Goal: Task Accomplishment & Management: Manage account settings

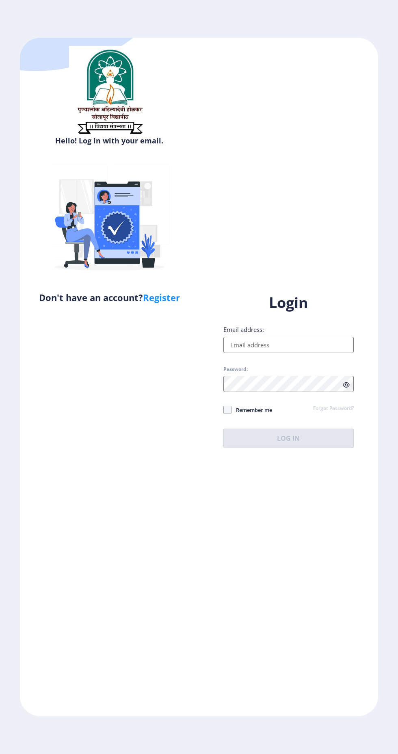
scroll to position [4, 0]
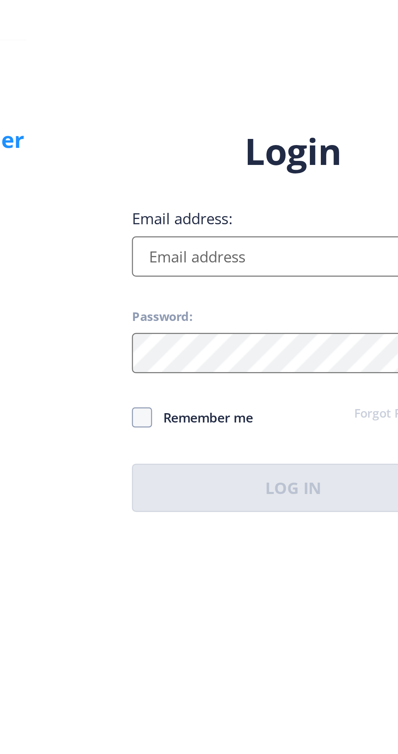
click at [237, 353] on input "Email address:" at bounding box center [288, 345] width 130 height 16
type input "[EMAIL_ADDRESS][DOMAIN_NAME]"
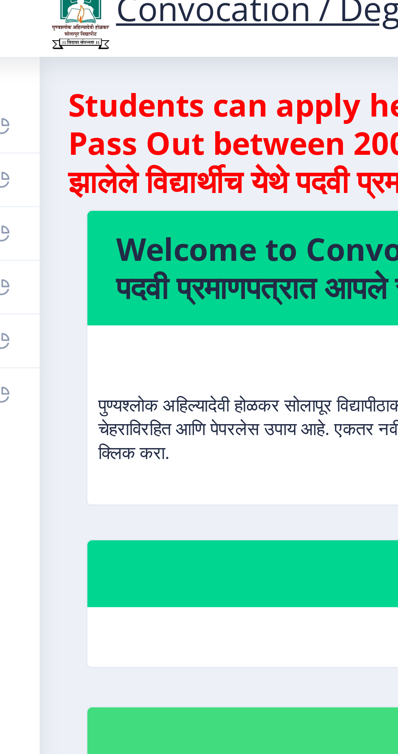
scroll to position [4, 0]
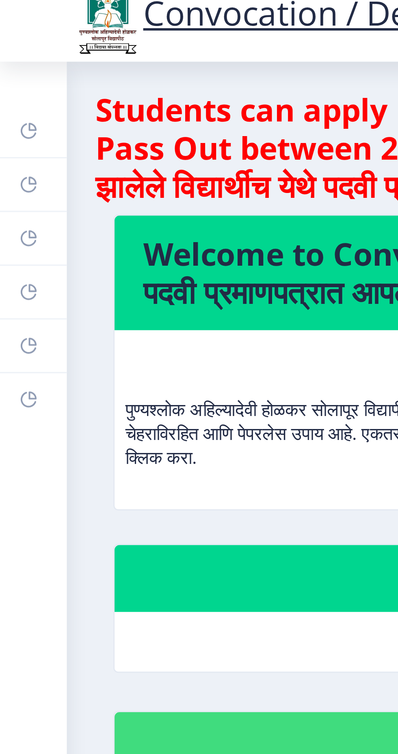
click at [9, 127] on rect at bounding box center [10, 127] width 7 height 7
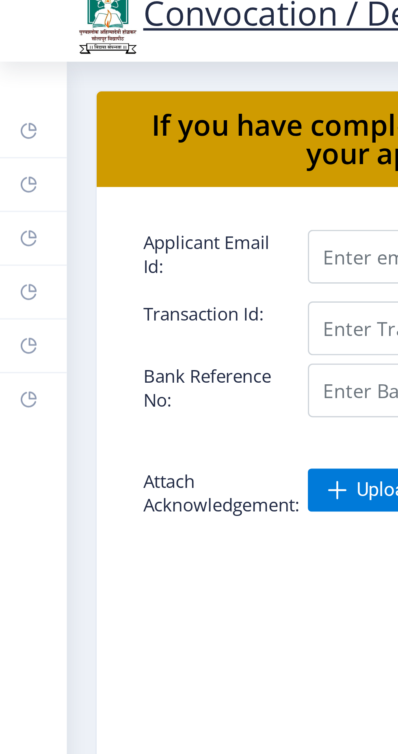
click at [9, 111] on rect at bounding box center [10, 109] width 7 height 7
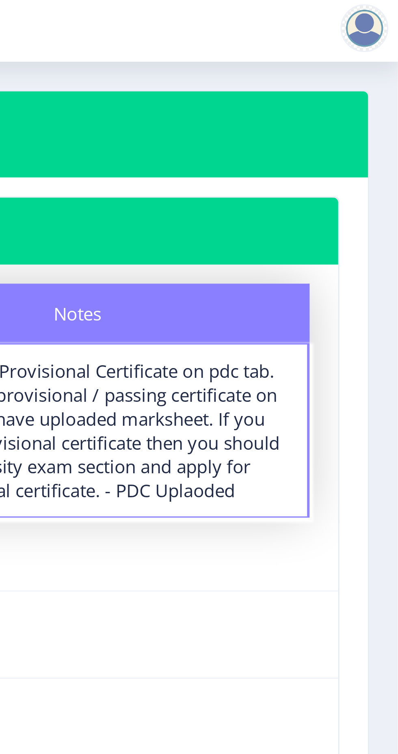
scroll to position [4, 0]
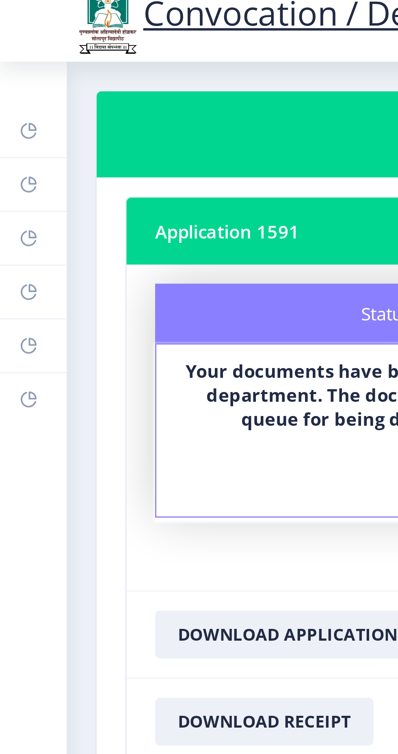
click at [14, 91] on link "Profile" at bounding box center [11, 91] width 23 height 18
select select
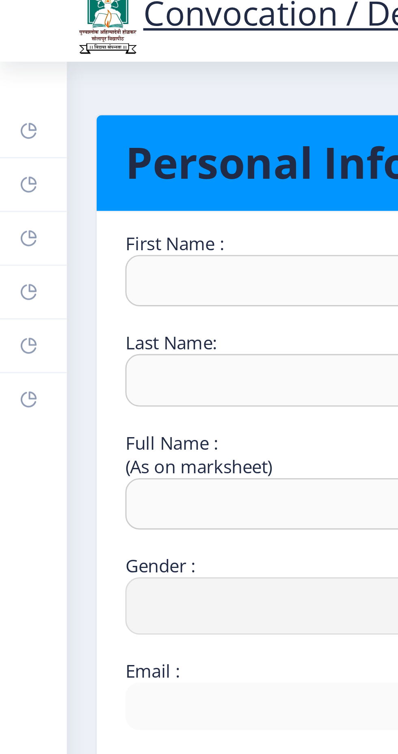
type input "VINOD"
type input "CHAVAN"
type input "[PERSON_NAME]"
select select "[DEMOGRAPHIC_DATA]"
type input "[EMAIL_ADDRESS][DOMAIN_NAME]"
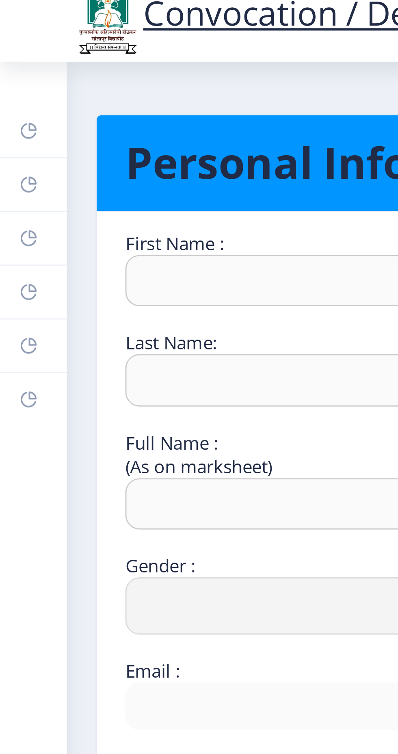
type input "8888536653"
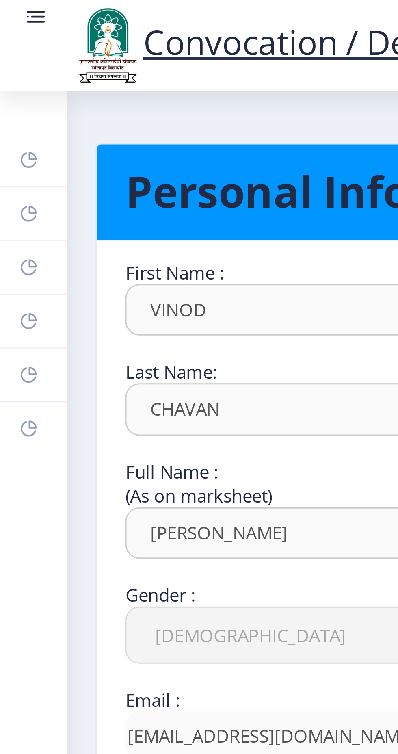
click at [12, 51] on rect at bounding box center [10, 54] width 7 height 7
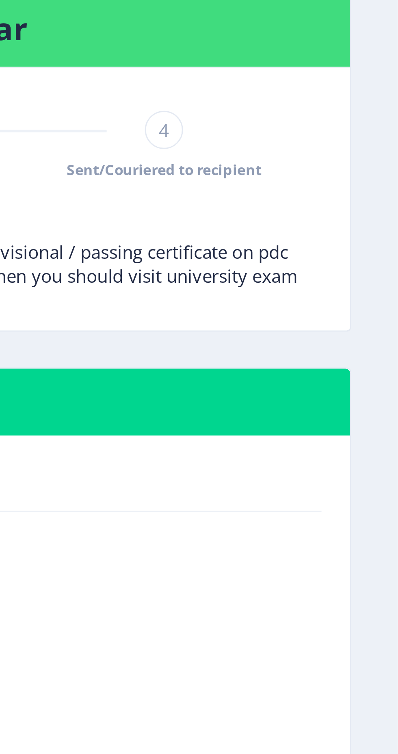
select select
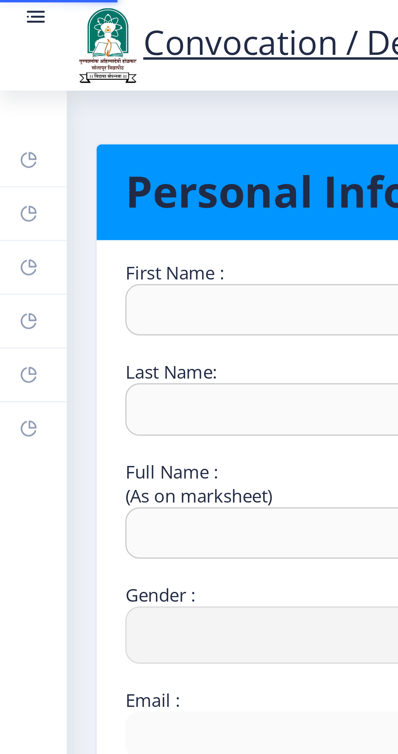
type input "VINOD"
type input "CHAVAN"
type input "[PERSON_NAME]"
select select "[DEMOGRAPHIC_DATA]"
type input "[EMAIL_ADDRESS][DOMAIN_NAME]"
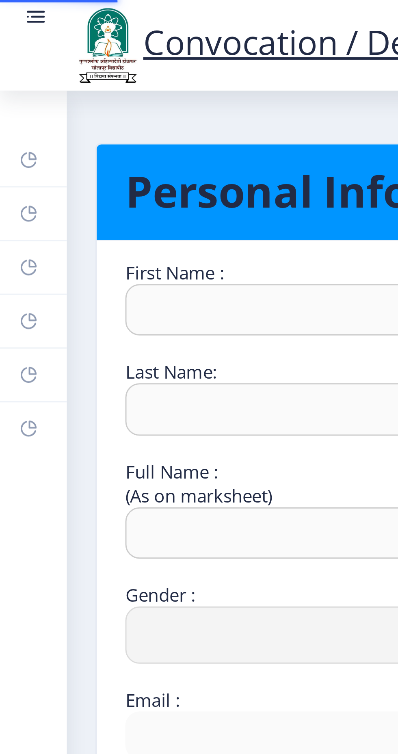
type input "8888536653"
